Goal: Book appointment/travel/reservation

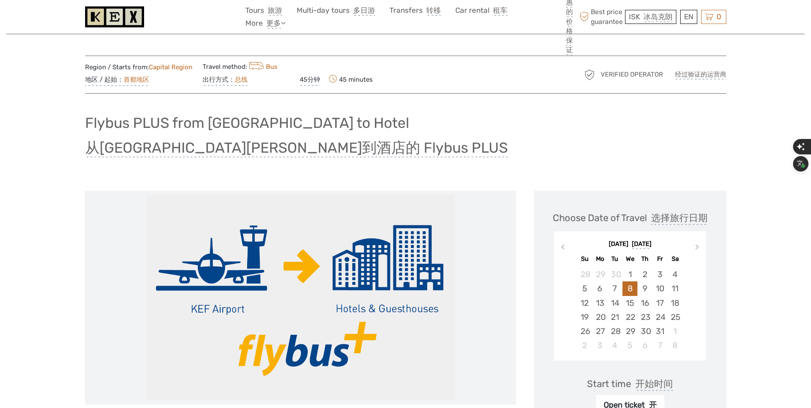
click at [240, 80] on link "总线" at bounding box center [241, 80] width 13 height 8
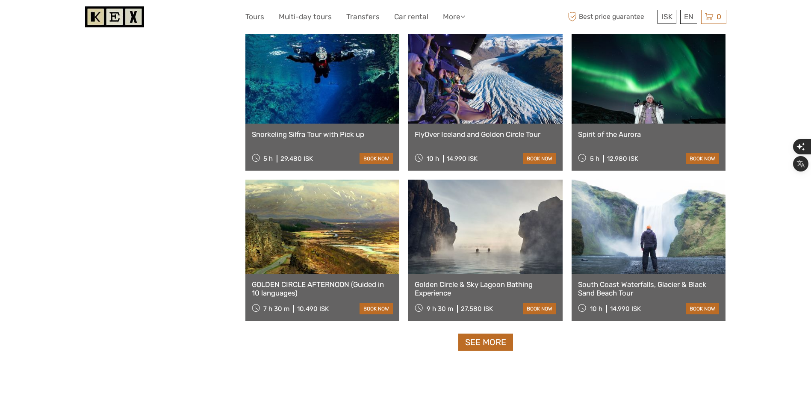
scroll to position [713, 0]
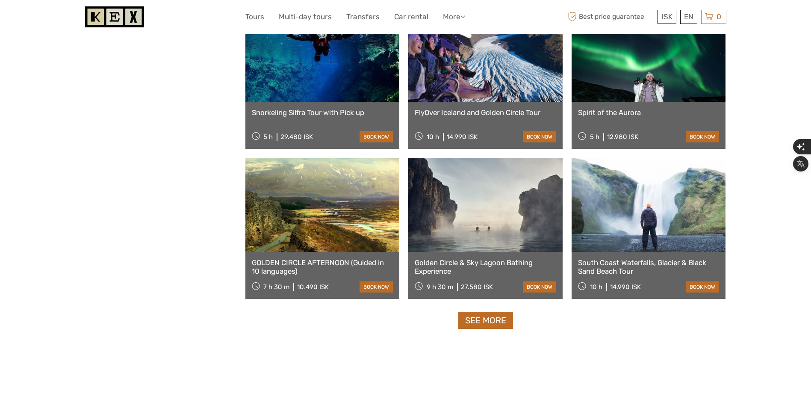
drag, startPoint x: 492, startPoint y: 327, endPoint x: 528, endPoint y: 319, distance: 37.1
click at [492, 327] on link "See more" at bounding box center [485, 321] width 55 height 18
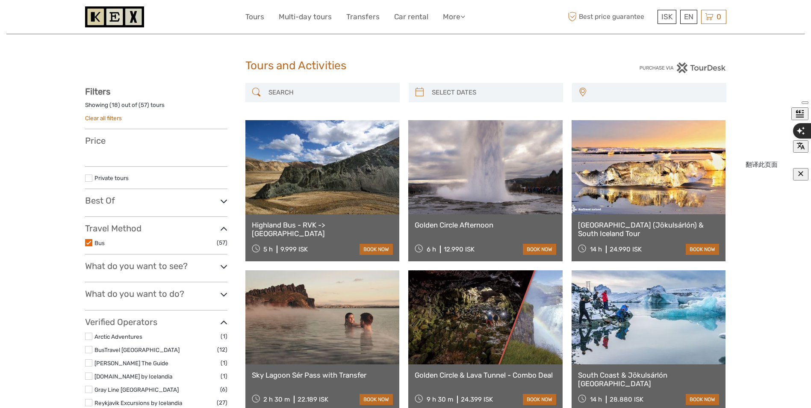
click at [801, 150] on icon "button" at bounding box center [801, 145] width 8 height 7
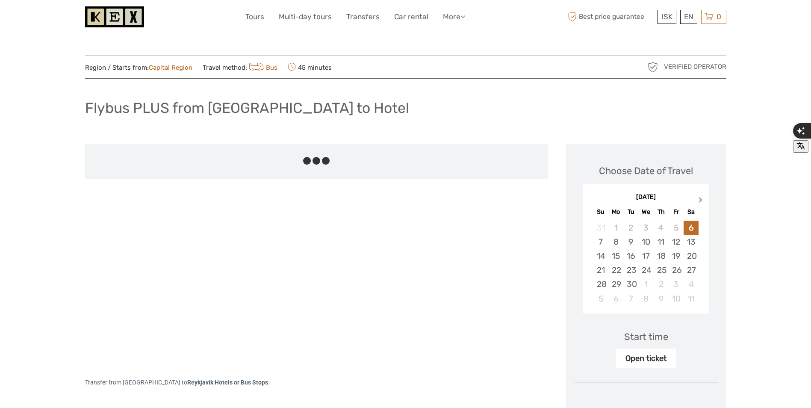
click at [701, 201] on span "Next Month" at bounding box center [701, 201] width 0 height 12
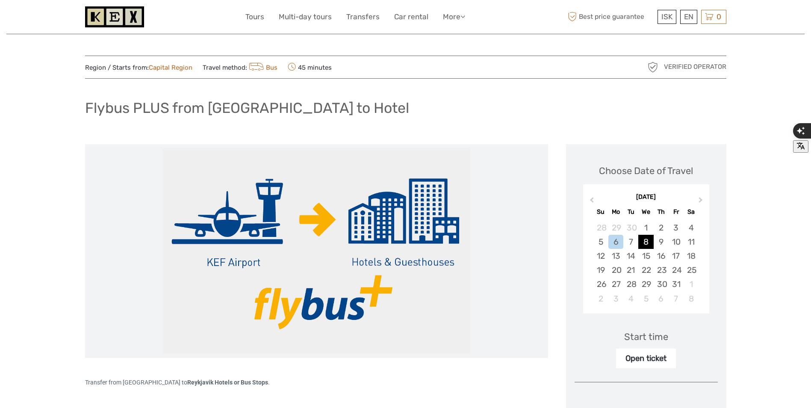
click at [643, 235] on div "8" at bounding box center [645, 242] width 15 height 14
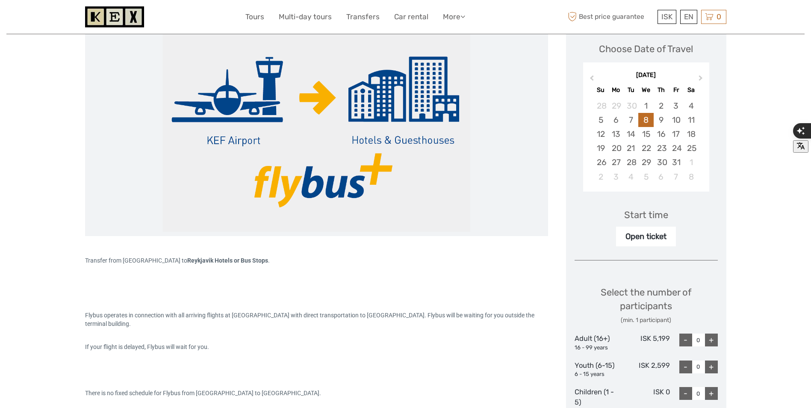
scroll to position [171, 0]
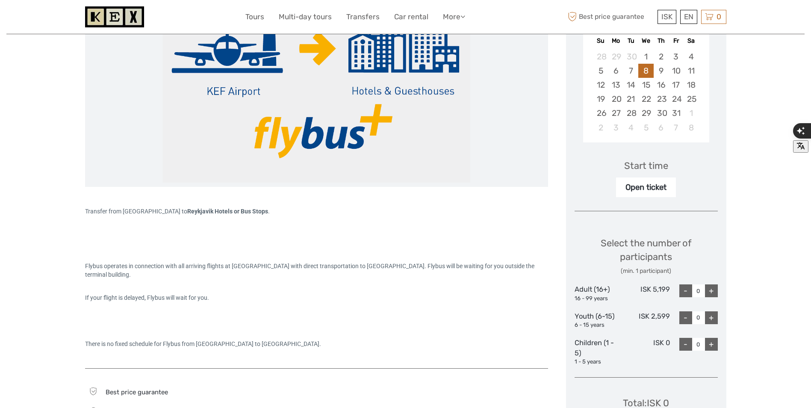
click at [713, 284] on div "+" at bounding box center [711, 290] width 13 height 13
type input "1"
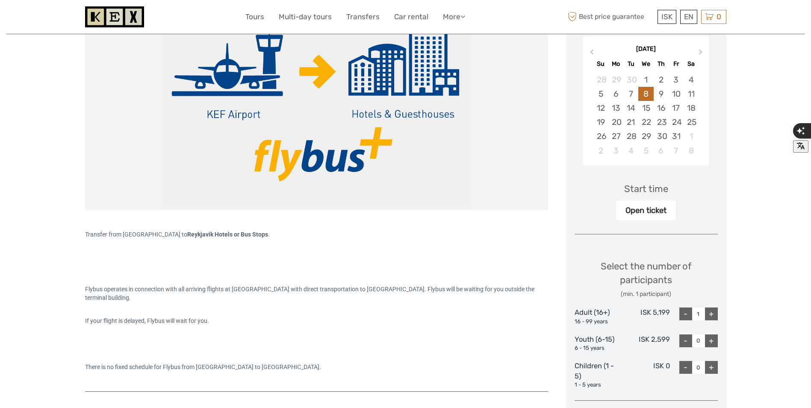
scroll to position [142, 0]
